Goal: Information Seeking & Learning: Learn about a topic

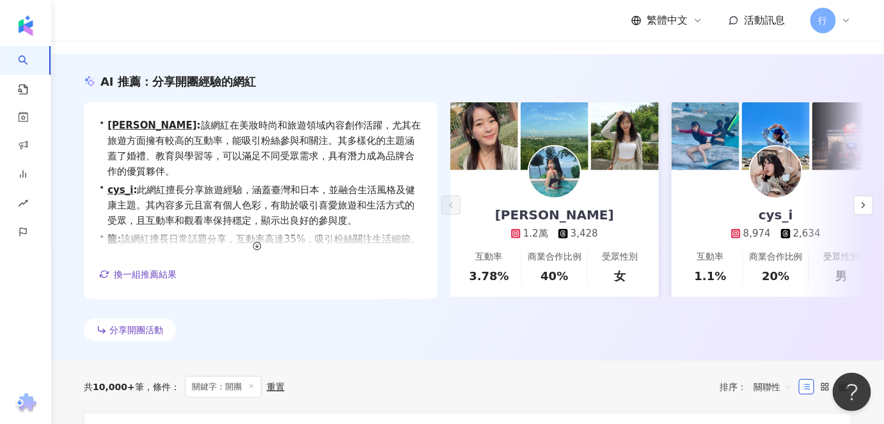
drag, startPoint x: 0, startPoint y: 0, endPoint x: 541, endPoint y: 200, distance: 577.0
click at [541, 200] on div "YUN HSUAN 1.2萬 3,428" at bounding box center [554, 205] width 145 height 70
click at [772, 214] on div "cys_i" at bounding box center [776, 215] width 60 height 18
click at [859, 202] on icon "button" at bounding box center [864, 205] width 10 height 10
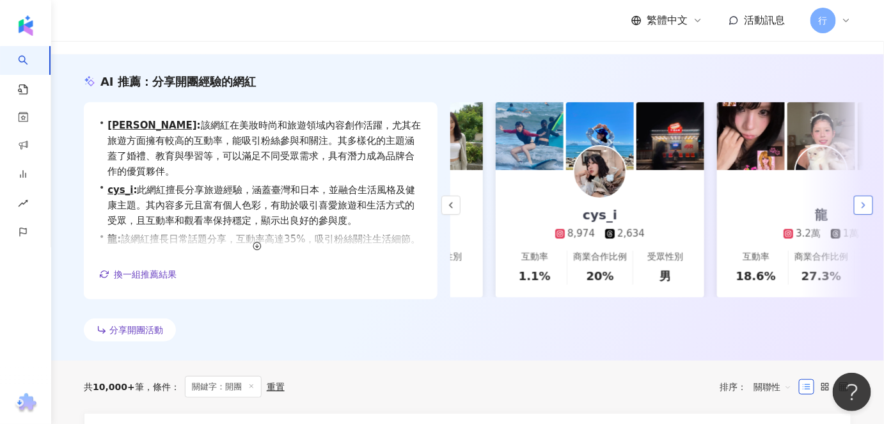
scroll to position [0, 221]
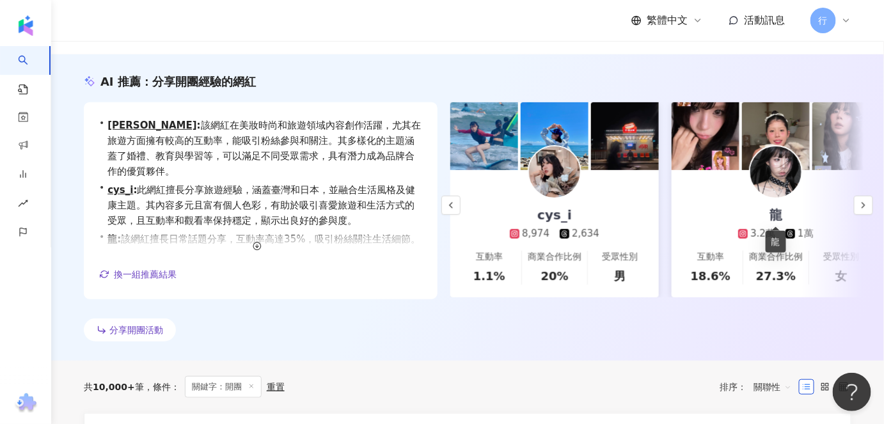
click at [777, 212] on div "龍" at bounding box center [776, 215] width 38 height 18
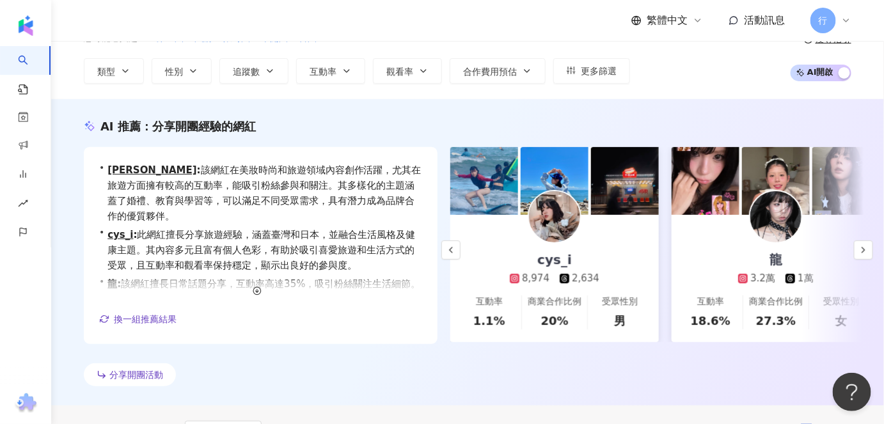
scroll to position [116, 0]
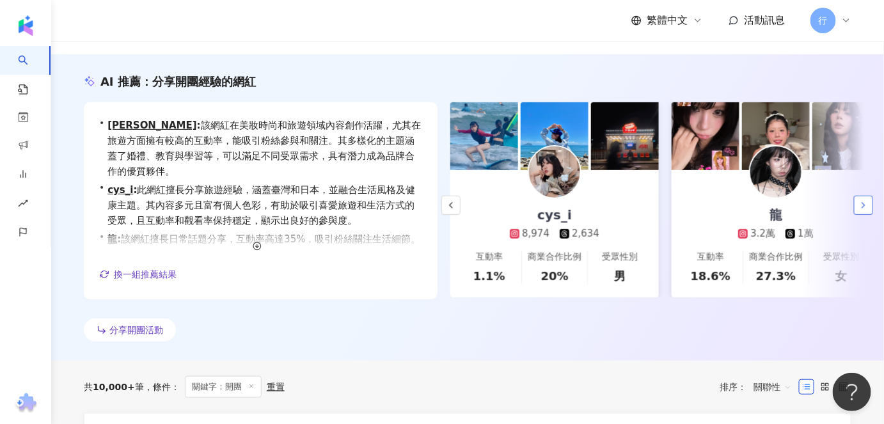
click at [858, 198] on button "button" at bounding box center [863, 205] width 19 height 19
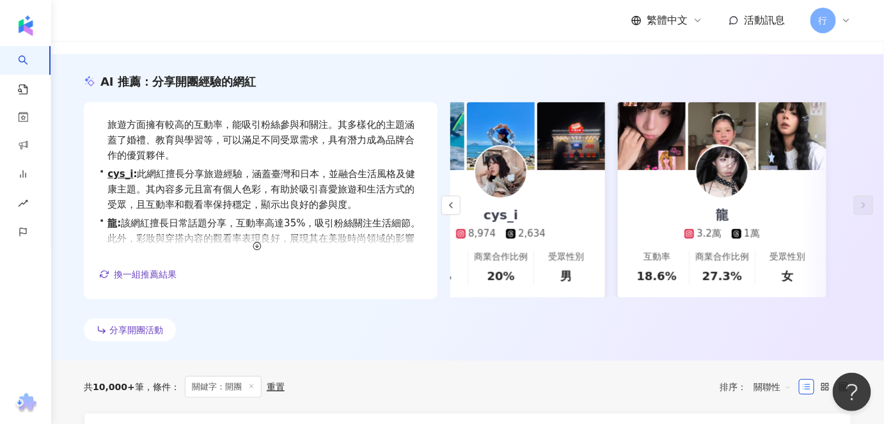
scroll to position [0, 0]
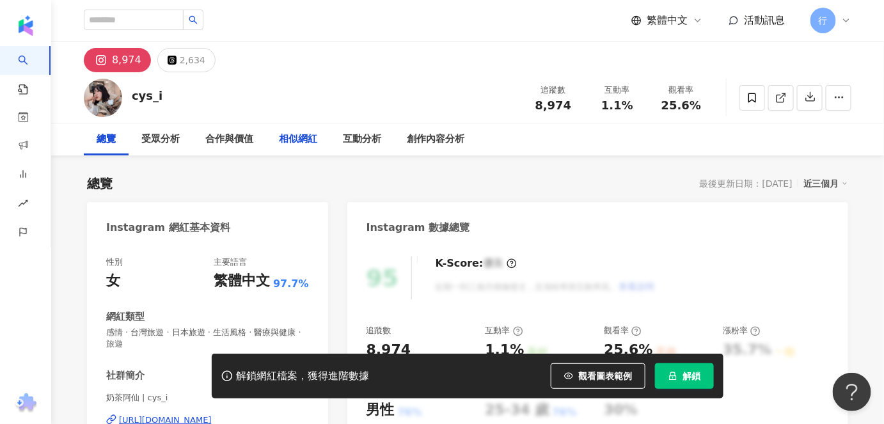
click at [291, 130] on div "相似網紅" at bounding box center [298, 139] width 64 height 32
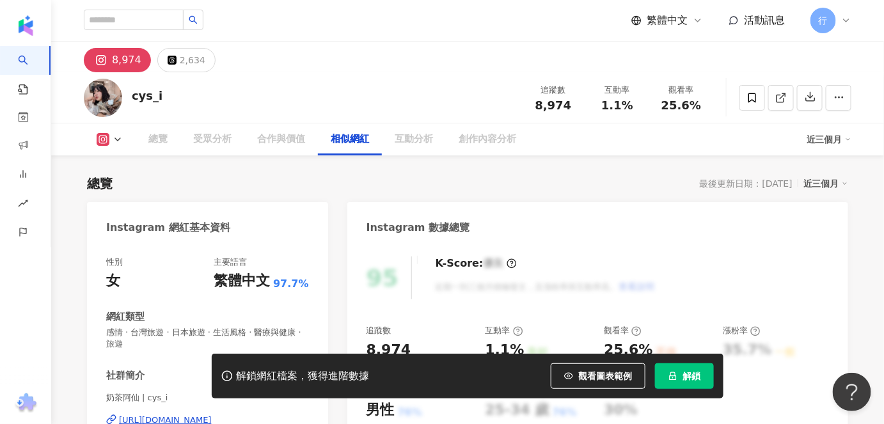
scroll to position [2107, 0]
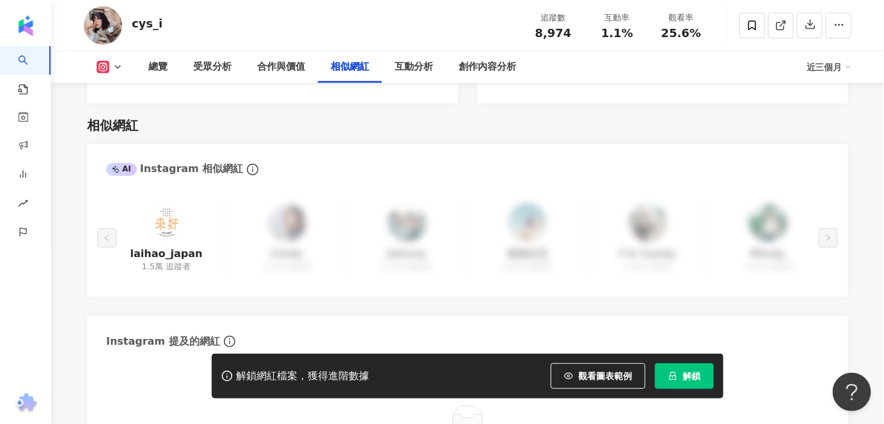
click at [306, 319] on div "Instagram 提及的網紅" at bounding box center [467, 337] width 761 height 42
click at [179, 247] on link "laihao_japan" at bounding box center [167, 254] width 72 height 14
click at [167, 210] on img at bounding box center [166, 222] width 38 height 38
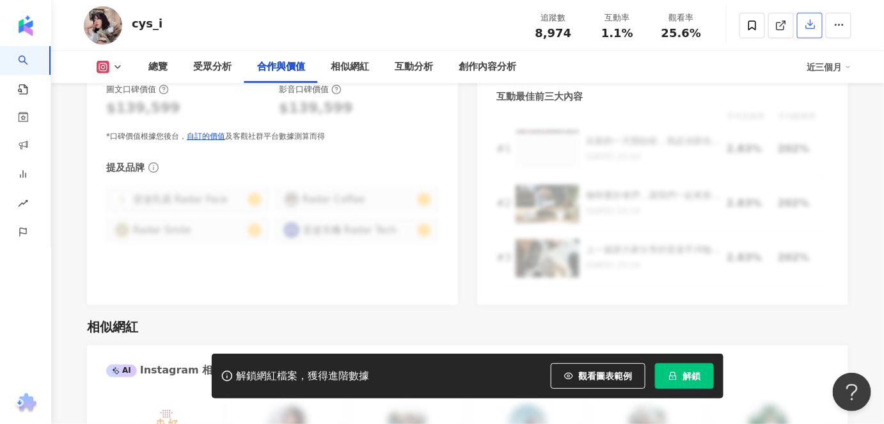
scroll to position [1758, 0]
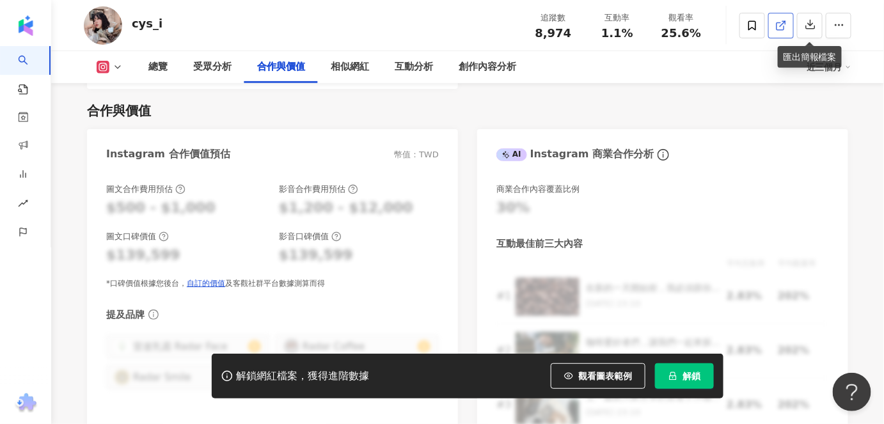
click at [778, 24] on icon at bounding box center [782, 26] width 12 height 12
click at [749, 25] on icon at bounding box center [753, 25] width 8 height 10
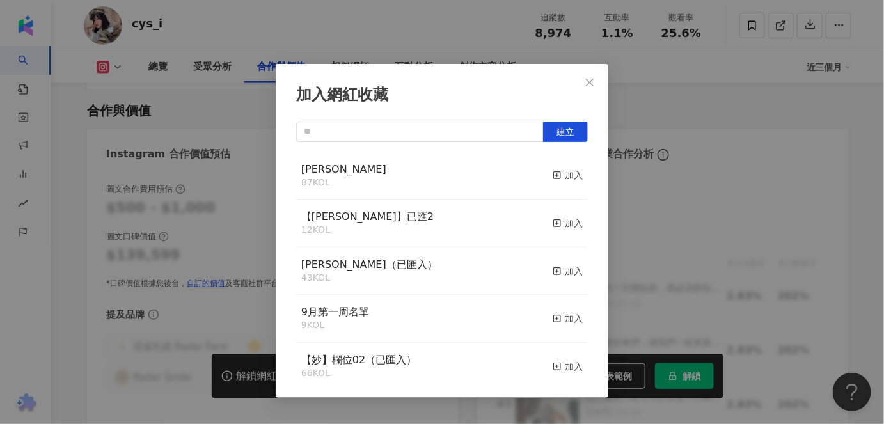
scroll to position [58, 0]
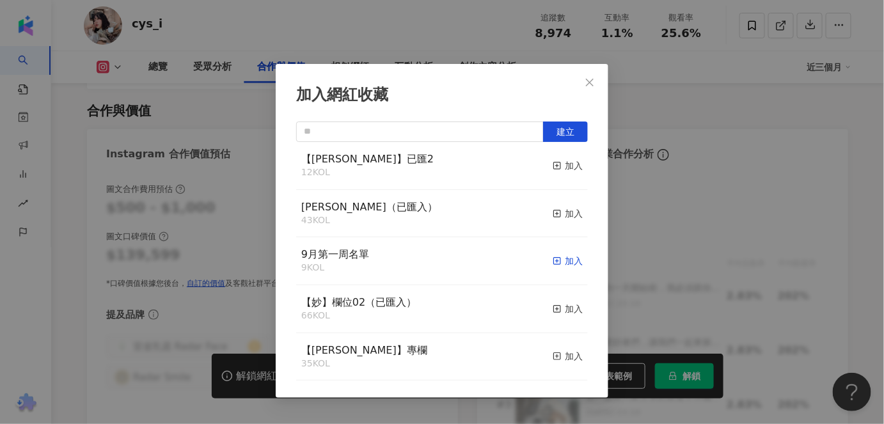
click at [561, 263] on div "加入" at bounding box center [568, 261] width 30 height 14
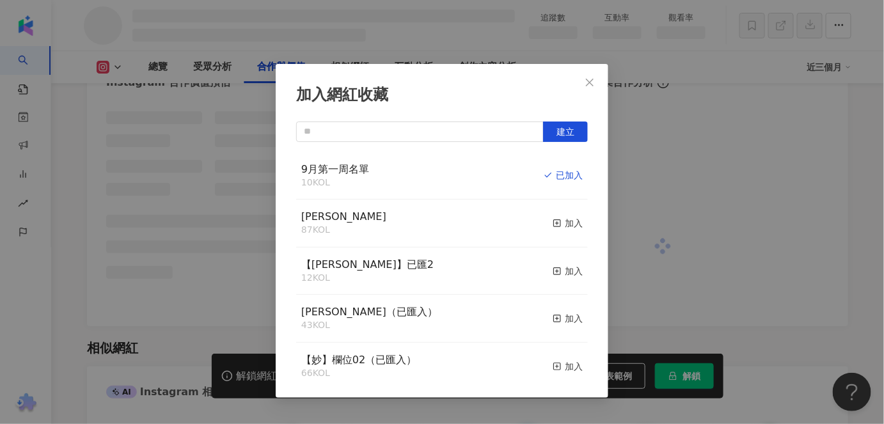
scroll to position [1497, 0]
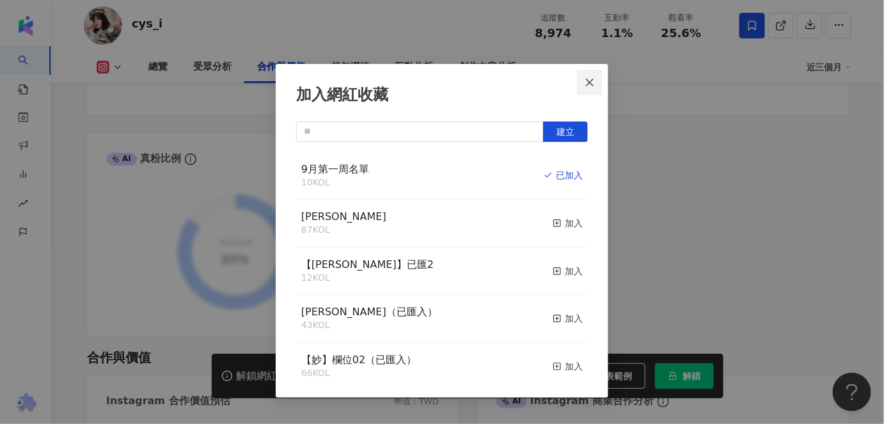
click at [588, 82] on icon "close" at bounding box center [590, 82] width 10 height 10
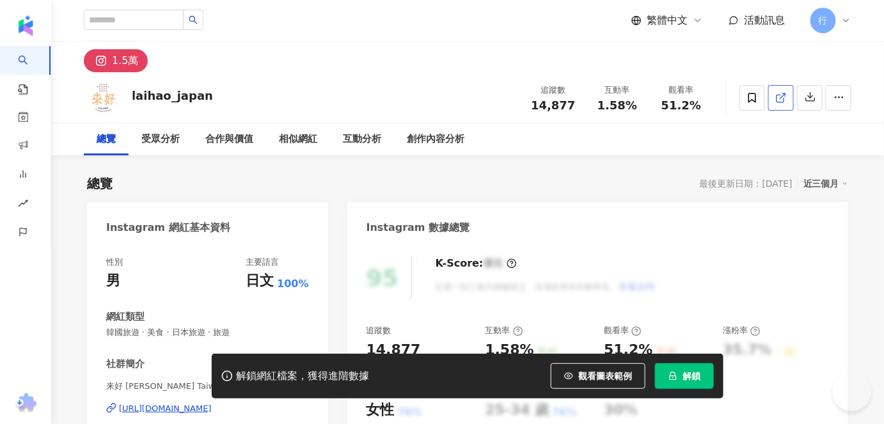
click at [778, 95] on icon at bounding box center [780, 98] width 7 height 7
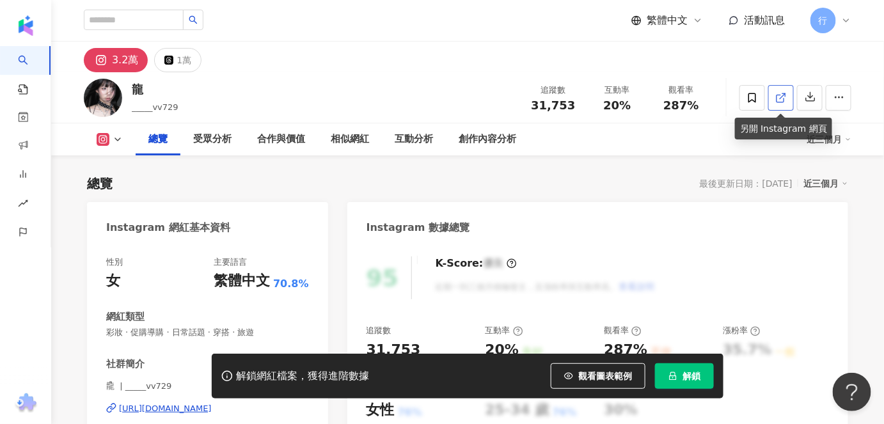
click at [778, 96] on icon at bounding box center [782, 98] width 12 height 12
click at [746, 94] on span at bounding box center [753, 98] width 26 height 26
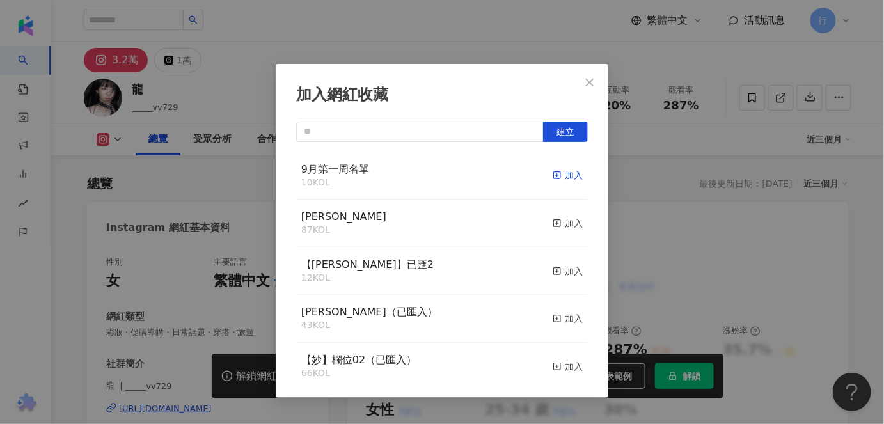
click at [553, 174] on icon "button" at bounding box center [557, 175] width 9 height 9
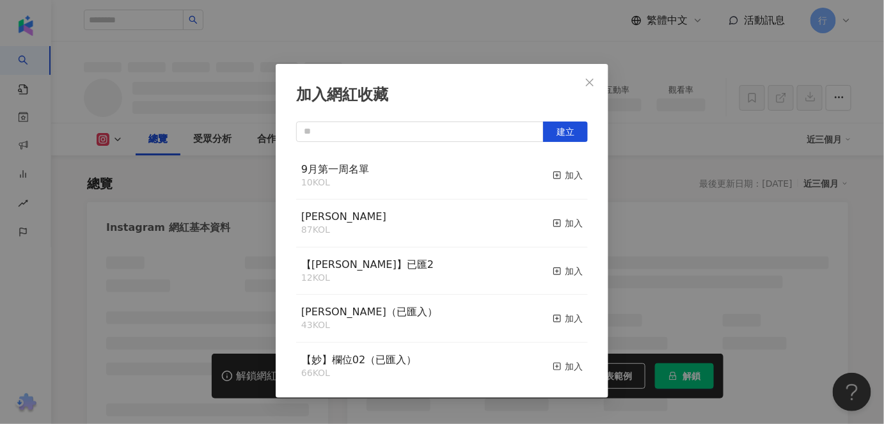
click at [591, 76] on button "Close" at bounding box center [590, 83] width 26 height 26
click at [589, 84] on div "加入網紅收藏 建立 9月第一周名單 10 KOL 加入 EMMA 87 KOL 加入 【RAY】已匯2 12 KOL 加入 nina（已匯入） 43 KOL …" at bounding box center [442, 212] width 884 height 424
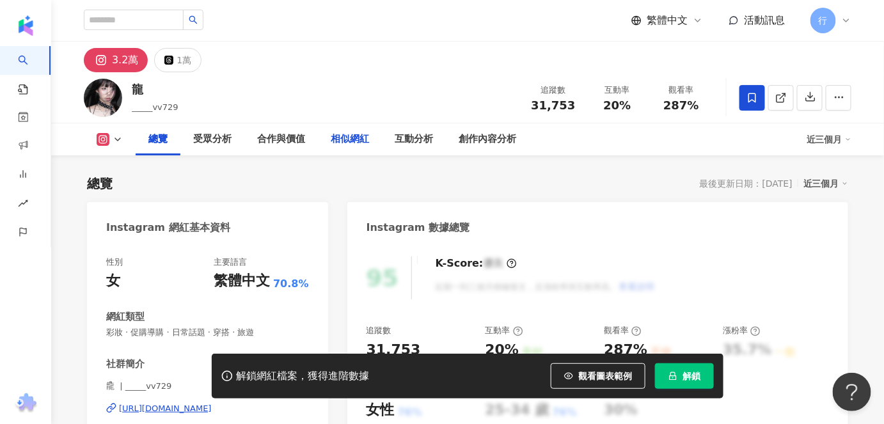
click at [338, 141] on div "相似網紅" at bounding box center [350, 139] width 38 height 15
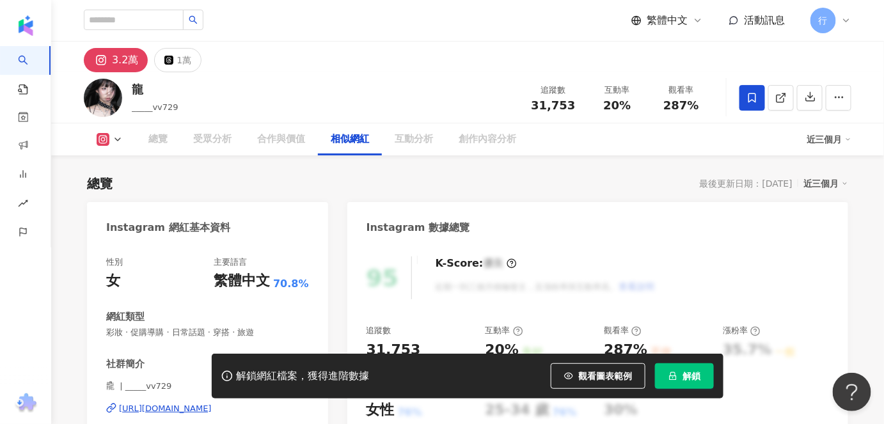
drag, startPoint x: 363, startPoint y: 232, endPoint x: 365, endPoint y: 202, distance: 29.5
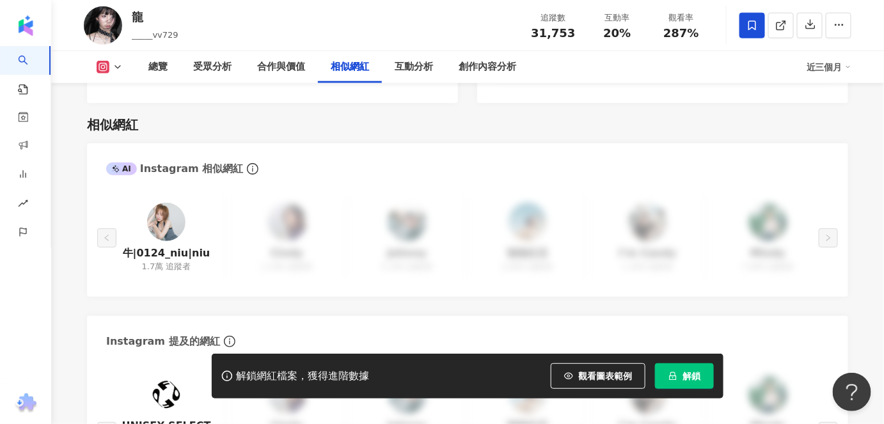
drag, startPoint x: 207, startPoint y: 198, endPoint x: 165, endPoint y: 207, distance: 43.0
click at [165, 207] on img at bounding box center [166, 222] width 38 height 38
